Goal: Share content

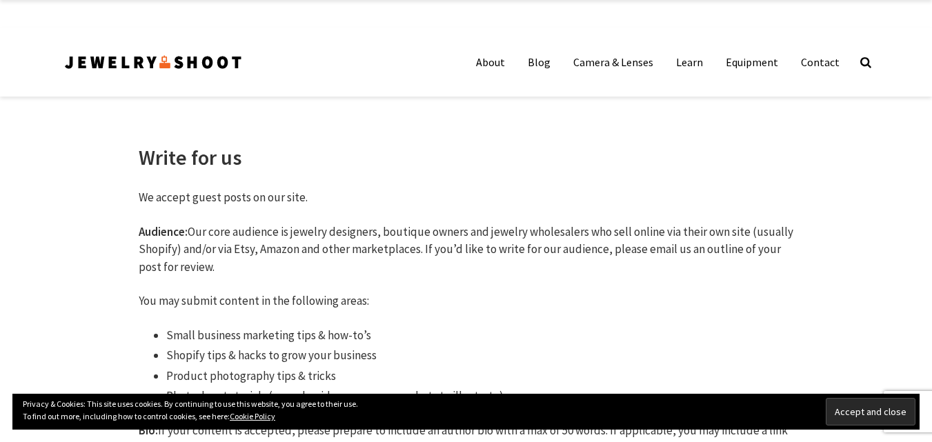
scroll to position [261, 0]
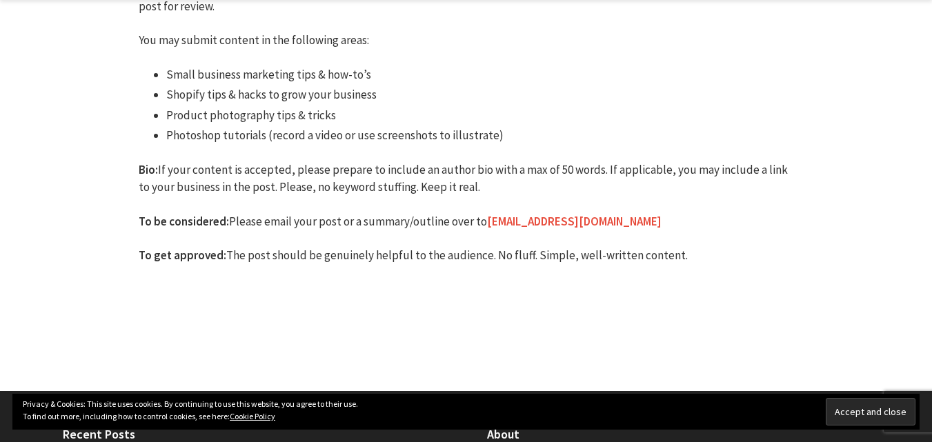
drag, startPoint x: 518, startPoint y: 218, endPoint x: 513, endPoint y: 148, distance: 70.6
click at [513, 148] on div "We accept guest posts on our site. Audience: Our core audience is jewelry desig…" at bounding box center [467, 113] width 656 height 371
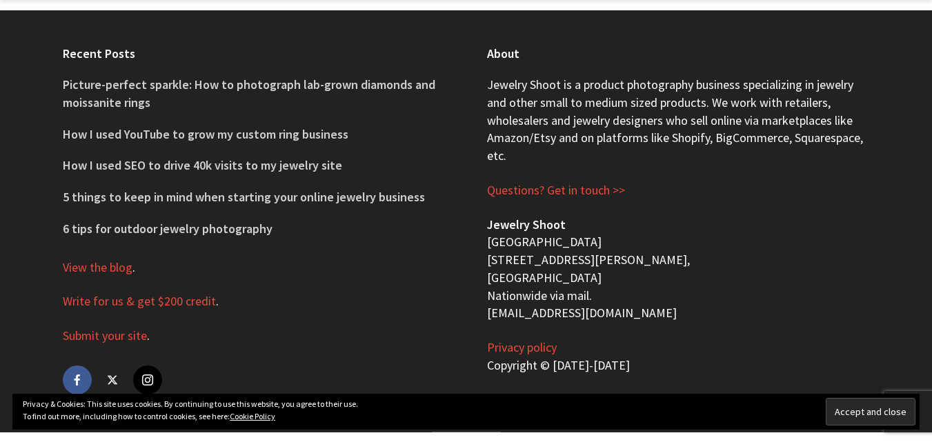
scroll to position [677, 0]
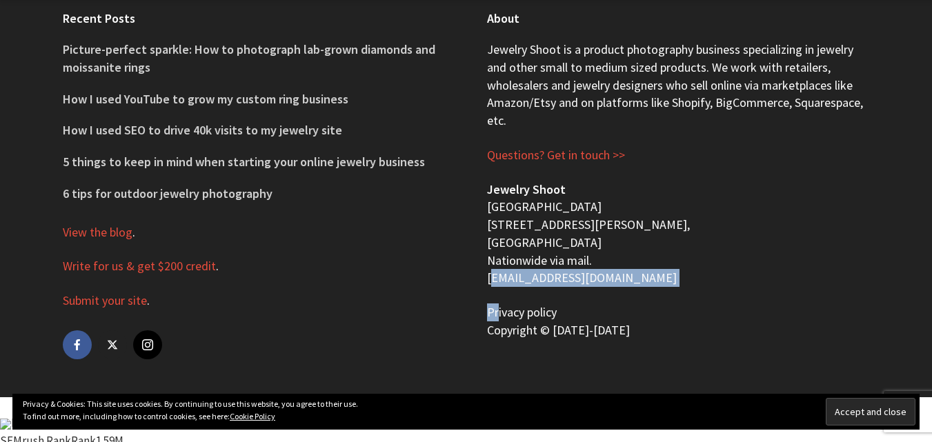
drag, startPoint x: 485, startPoint y: 276, endPoint x: 500, endPoint y: 308, distance: 35.2
click at [500, 308] on div "About Jewelry Shoot is a product photography business specializing in jewelry a…" at bounding box center [679, 186] width 424 height 422
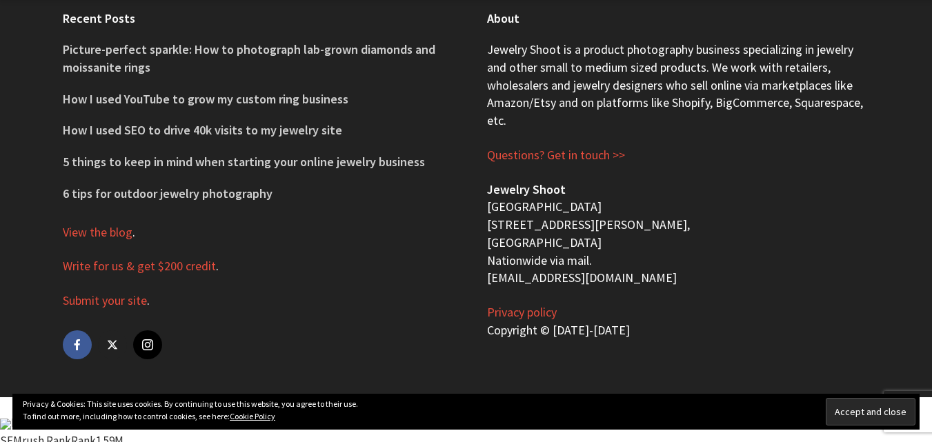
click at [371, 301] on p "Submit your site ." at bounding box center [254, 301] width 383 height 18
click at [507, 315] on link "Privacy policy" at bounding box center [522, 312] width 70 height 17
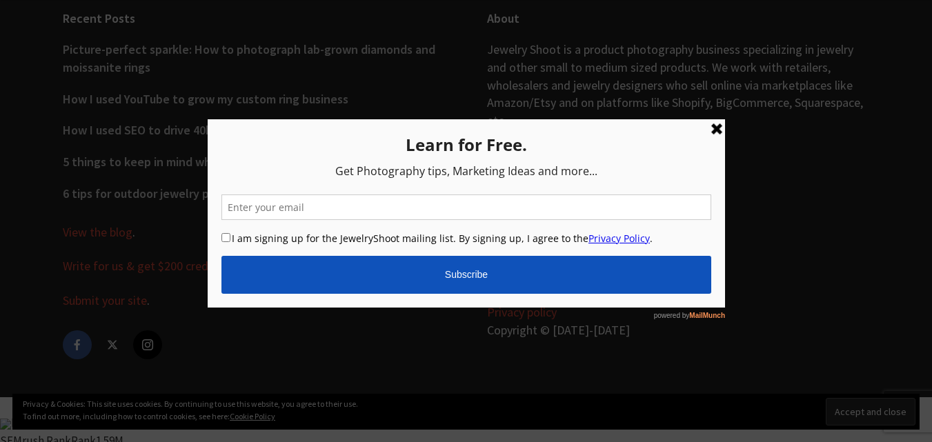
click at [715, 132] on link at bounding box center [716, 129] width 17 height 17
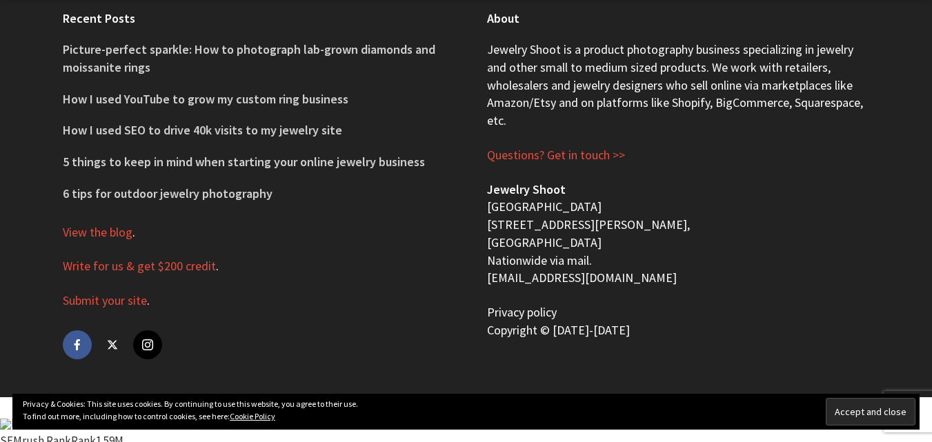
click at [539, 309] on link "Privacy policy" at bounding box center [522, 312] width 70 height 17
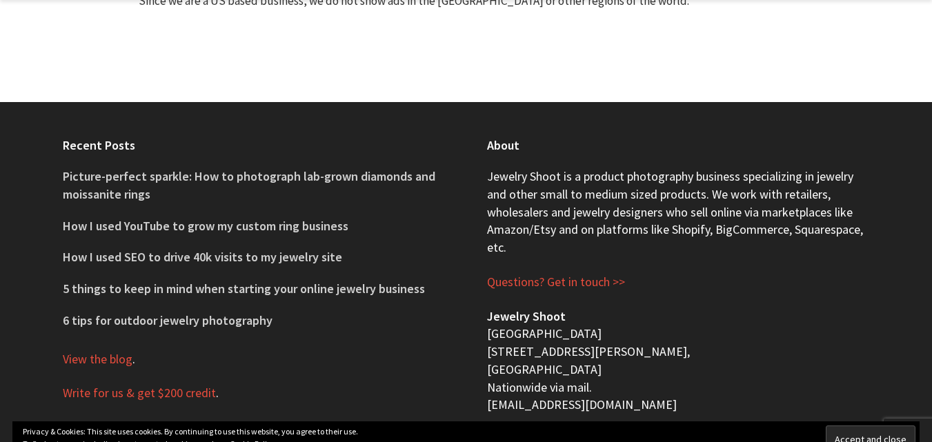
scroll to position [960, 0]
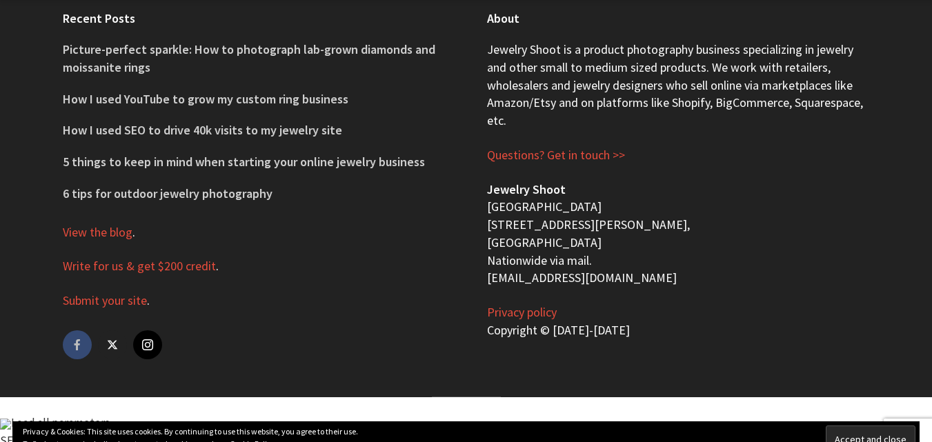
click at [66, 354] on link "facebook" at bounding box center [77, 345] width 29 height 29
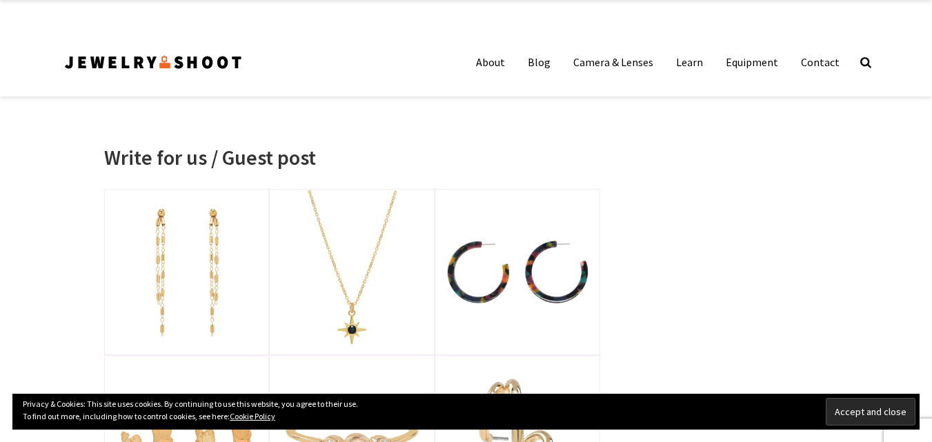
scroll to position [1810, 0]
